Goal: Transaction & Acquisition: Obtain resource

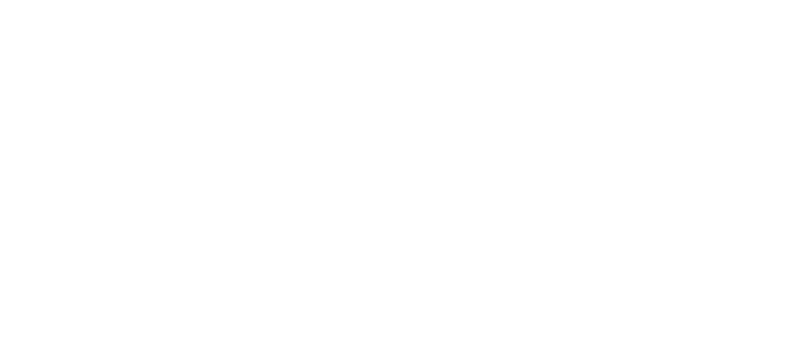
click at [394, 0] on html at bounding box center [394, 0] width 789 height 0
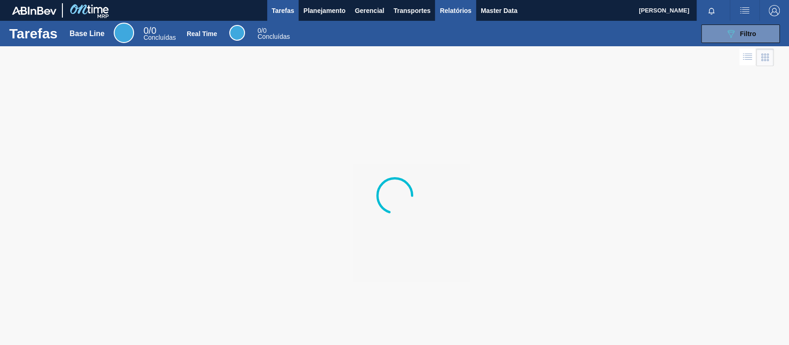
click at [451, 7] on span "Relatórios" at bounding box center [455, 10] width 31 height 11
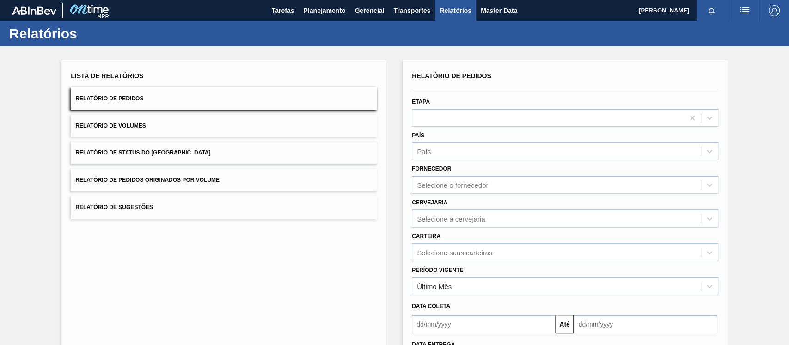
click at [224, 190] on button "Relatório de Pedidos Originados por Volume" at bounding box center [224, 180] width 306 height 23
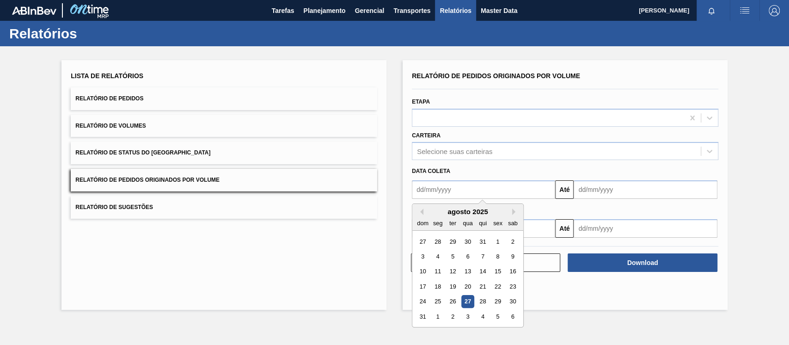
click at [501, 190] on input "text" at bounding box center [483, 189] width 143 height 18
click at [422, 208] on button "Previous Month" at bounding box center [420, 211] width 6 height 6
click at [455, 238] on div "1" at bounding box center [452, 241] width 12 height 12
type input "[DATE]"
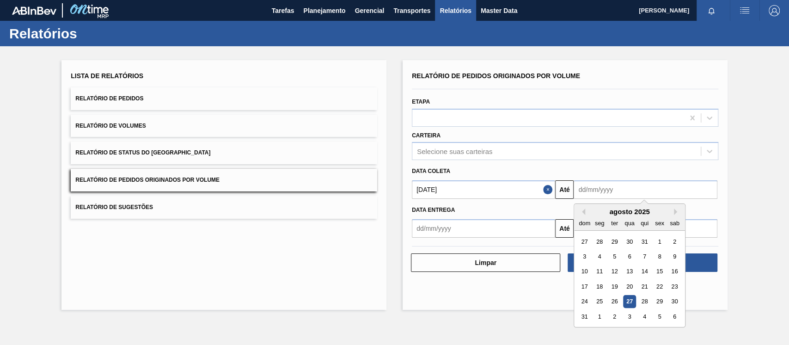
click at [631, 190] on input "text" at bounding box center [645, 189] width 143 height 18
click at [601, 213] on div "agosto 2025" at bounding box center [629, 212] width 111 height 8
click at [677, 213] on button "Next Month" at bounding box center [677, 211] width 6 height 6
click at [581, 210] on button "Previous Month" at bounding box center [582, 211] width 6 height 6
click at [584, 318] on div "31" at bounding box center [584, 316] width 12 height 12
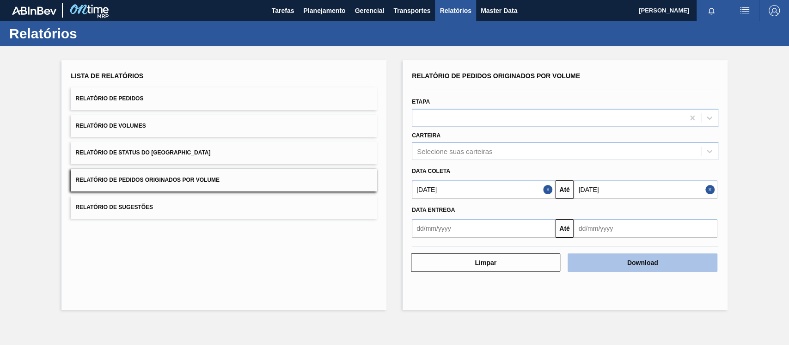
click at [653, 259] on button "Download" at bounding box center [642, 262] width 149 height 18
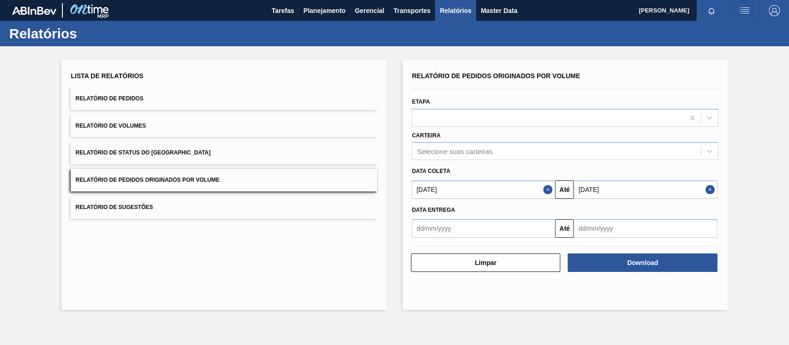
click at [642, 184] on input "[DATE]" at bounding box center [645, 189] width 143 height 18
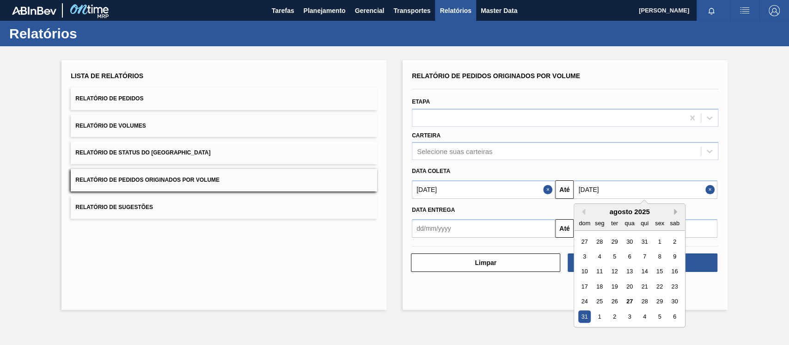
click at [674, 212] on button "Next Month" at bounding box center [677, 211] width 6 height 6
click at [614, 300] on div "30" at bounding box center [614, 301] width 12 height 12
type input "[DATE]"
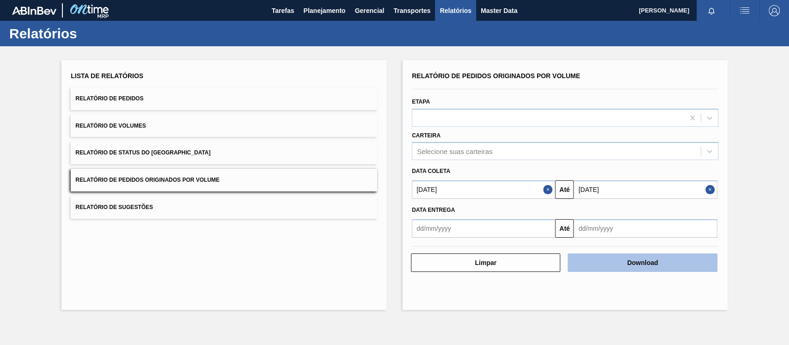
click at [619, 257] on button "Download" at bounding box center [642, 262] width 149 height 18
